Goal: Task Accomplishment & Management: Manage account settings

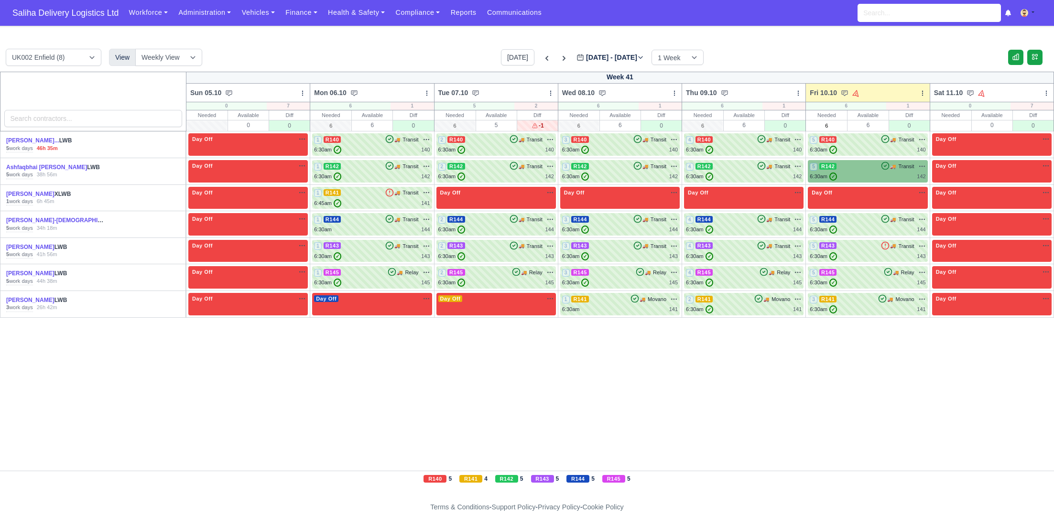
click at [44, 11] on span "Saliha Delivery Logistics Ltd" at bounding box center [66, 12] width 116 height 19
click at [867, 167] on div "5 R142 🚚 Transit" at bounding box center [868, 166] width 116 height 9
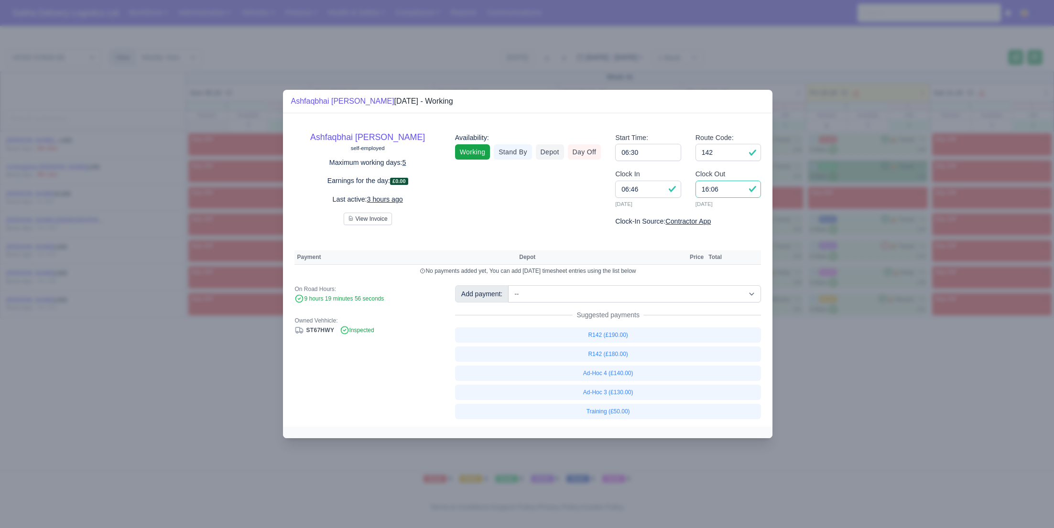
click at [742, 192] on input "16:06" at bounding box center [728, 189] width 66 height 17
type input "16:00"
click at [604, 358] on link "R142 (£180.00)" at bounding box center [608, 354] width 306 height 15
select select "1"
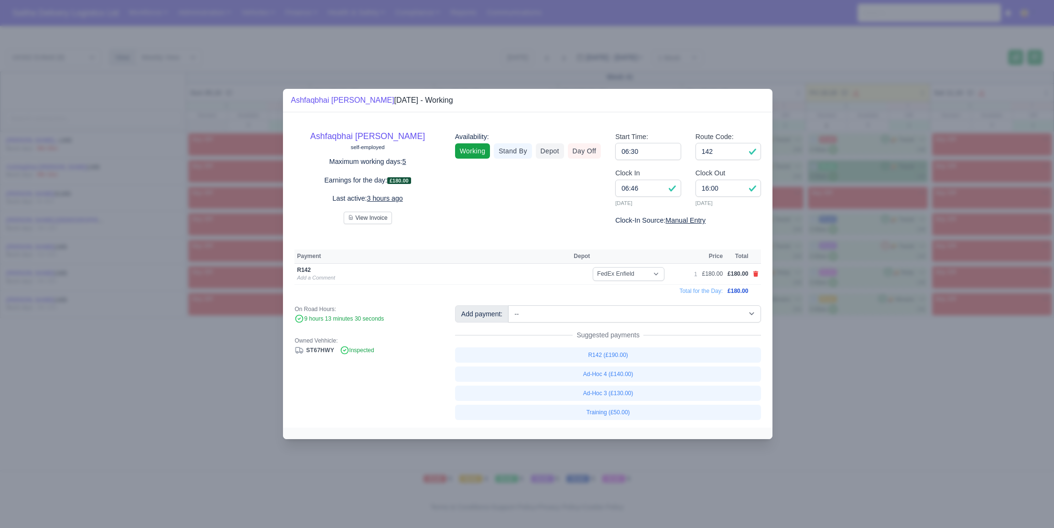
drag, startPoint x: 883, startPoint y: 414, endPoint x: 837, endPoint y: 394, distance: 50.5
click at [883, 414] on div at bounding box center [527, 264] width 1054 height 528
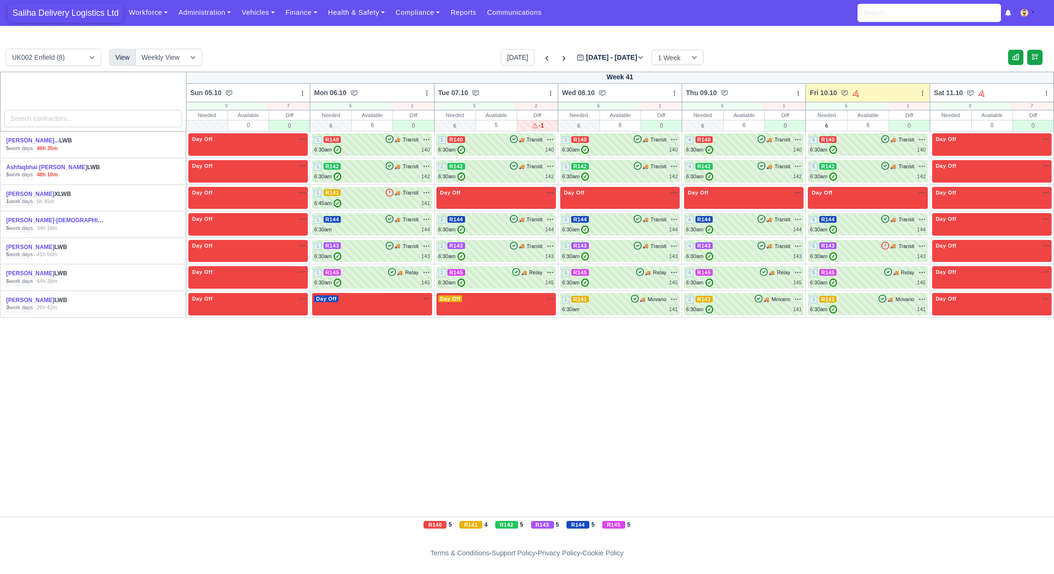
click at [50, 22] on nav "Saliha Delivery Logistics Ltd Workforce Manpower Expiring Documents Leave Reque…" at bounding box center [527, 13] width 1054 height 26
click at [50, 19] on span "Saliha Delivery Logistics Ltd" at bounding box center [66, 12] width 116 height 19
click at [299, 18] on link "Finance" at bounding box center [301, 12] width 43 height 19
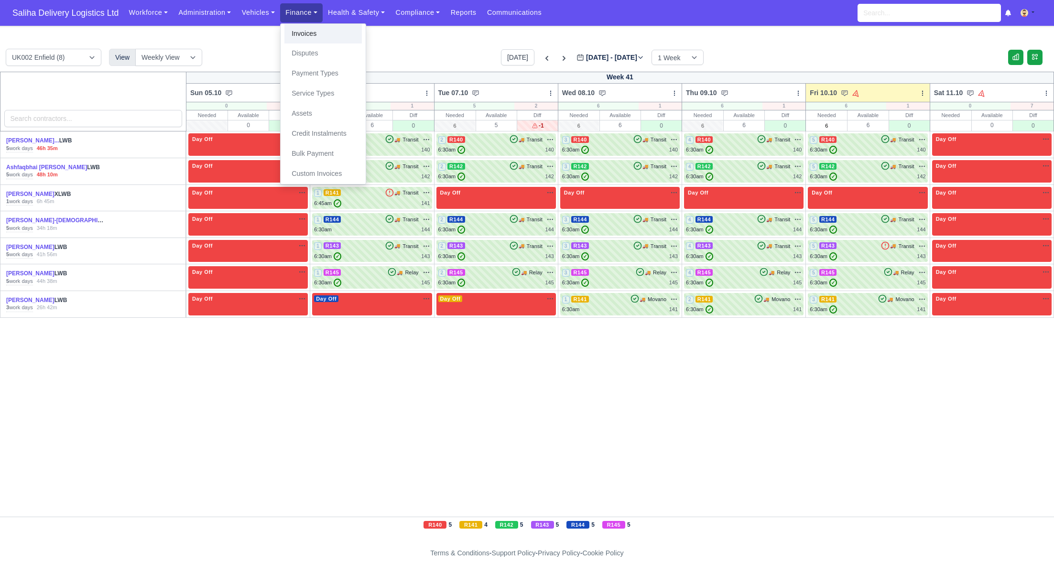
click at [299, 33] on link "Invoices" at bounding box center [322, 34] width 77 height 20
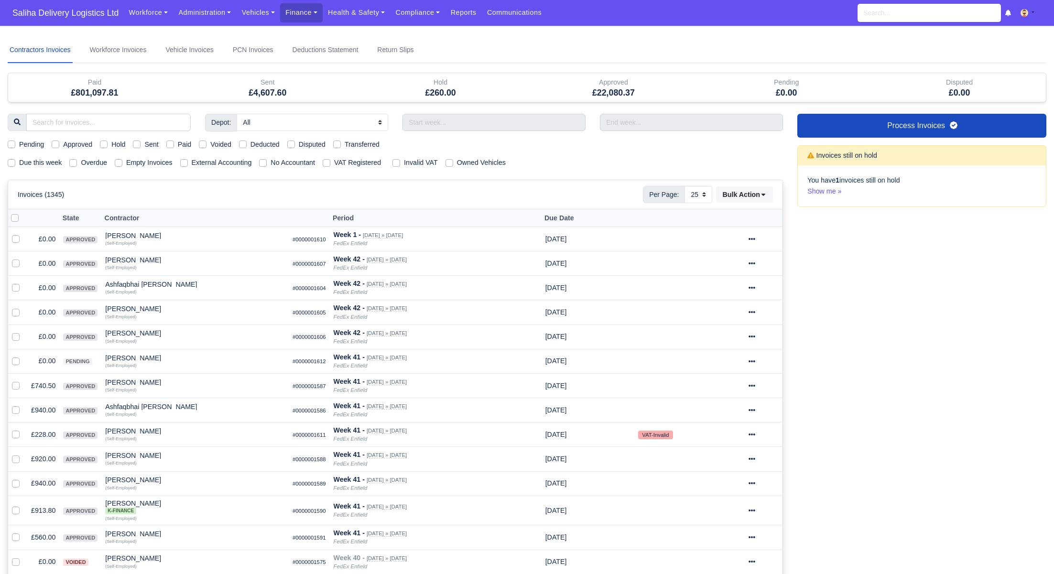
select select "25"
click at [140, 148] on div "Sent" at bounding box center [145, 144] width 25 height 11
click at [144, 145] on label "Sent" at bounding box center [151, 144] width 14 height 11
click at [139, 145] on input "Sent" at bounding box center [137, 143] width 8 height 8
checkbox input "true"
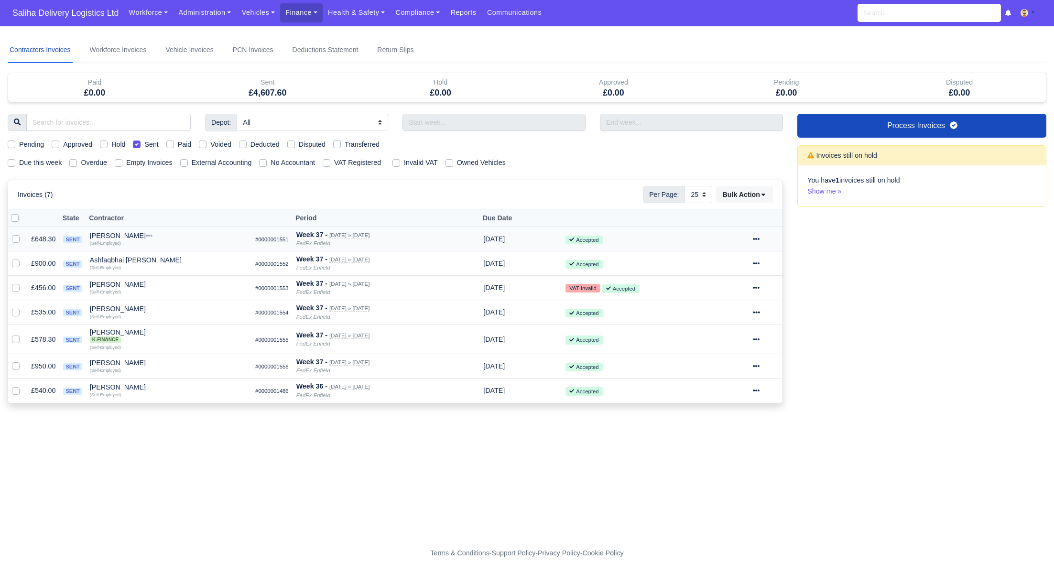
click at [13, 241] on div at bounding box center [17, 239] width 11 height 11
click at [23, 234] on label at bounding box center [23, 234] width 0 height 0
click at [15, 240] on input "checkbox" at bounding box center [16, 238] width 8 height 8
checkbox input "true"
click at [760, 238] on icon at bounding box center [756, 239] width 7 height 7
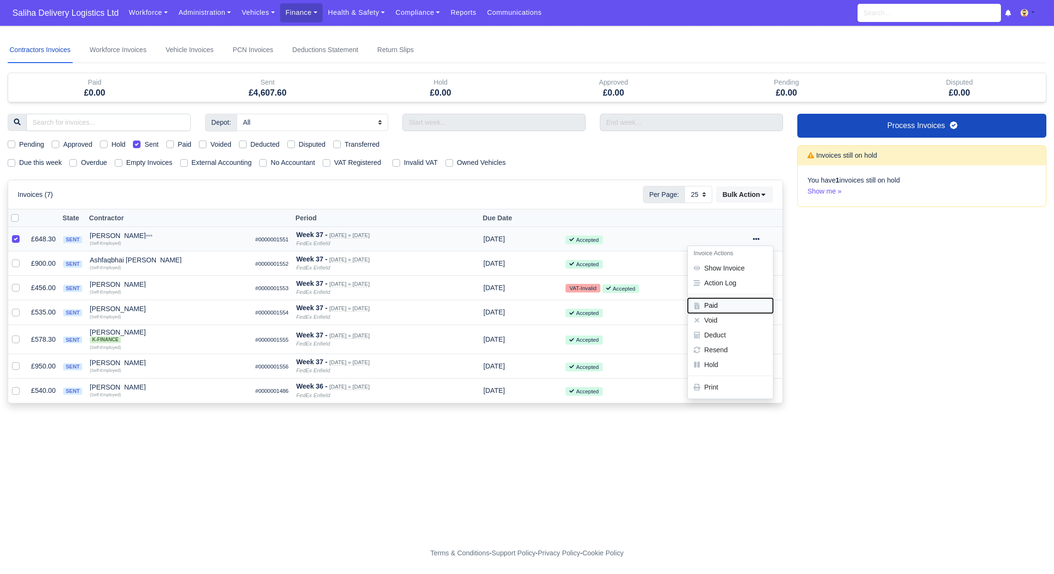
click at [731, 305] on button "Paid" at bounding box center [730, 305] width 85 height 15
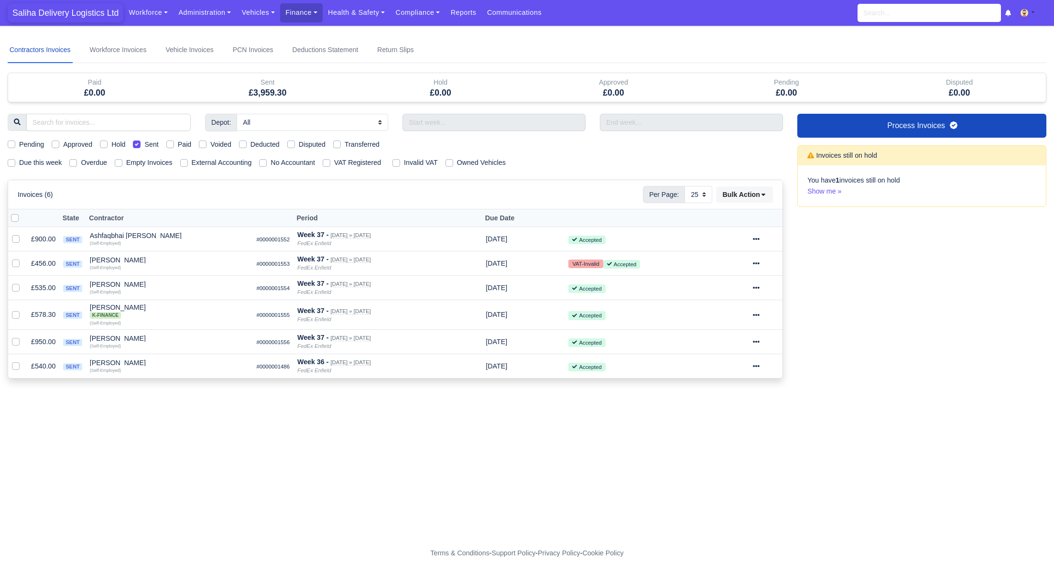
click at [70, 11] on span "Saliha Delivery Logistics Ltd" at bounding box center [66, 12] width 116 height 19
